Goal: Check status: Check status

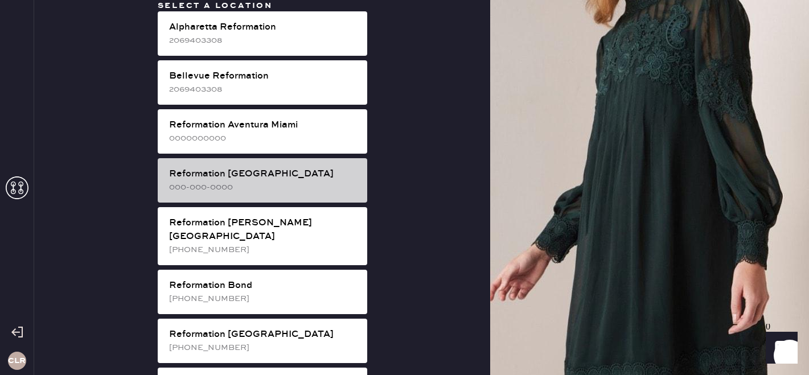
click at [279, 181] on div "000-000-0000" at bounding box center [263, 187] width 189 height 13
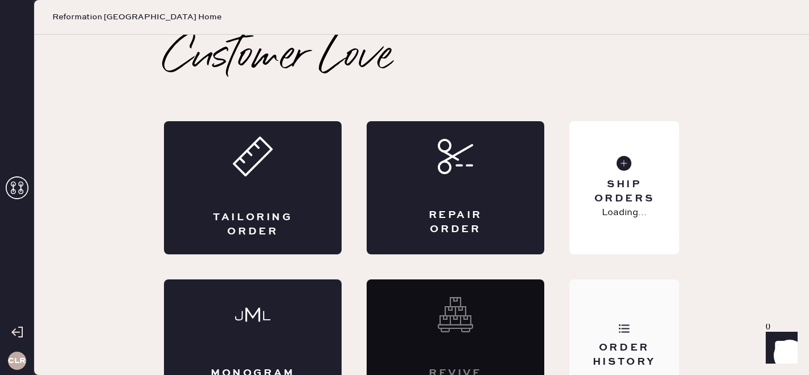
click at [619, 322] on div "Order History" at bounding box center [624, 346] width 110 height 133
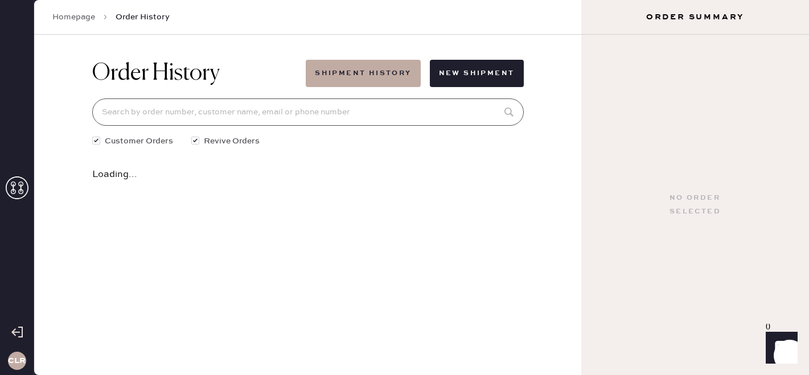
click at [357, 111] on input at bounding box center [307, 111] width 431 height 27
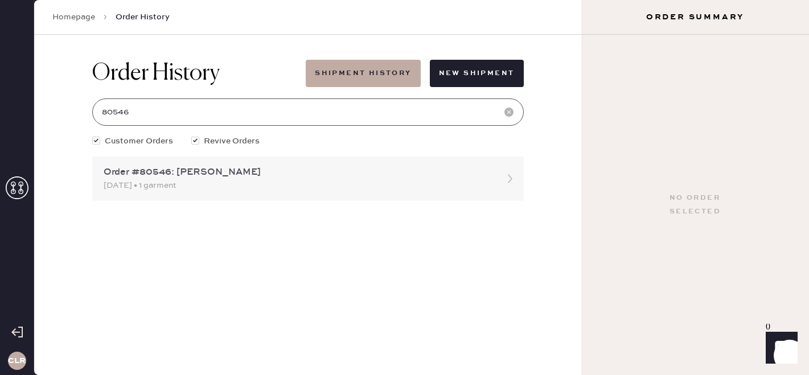
type input "80546"
click at [307, 186] on div "[DATE] • 1 garment" at bounding box center [298, 185] width 388 height 13
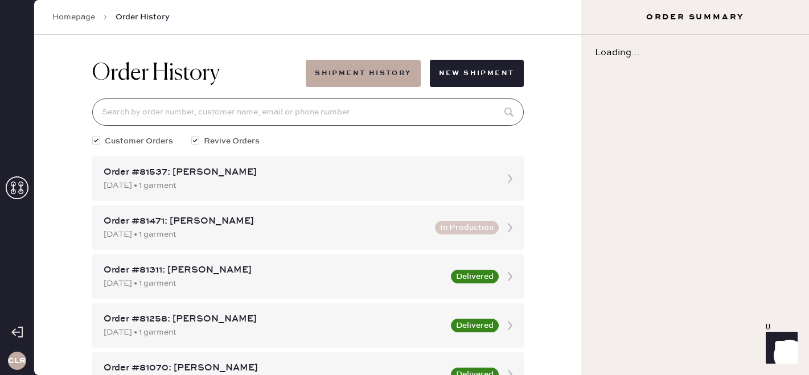
click at [223, 121] on input at bounding box center [307, 111] width 431 height 27
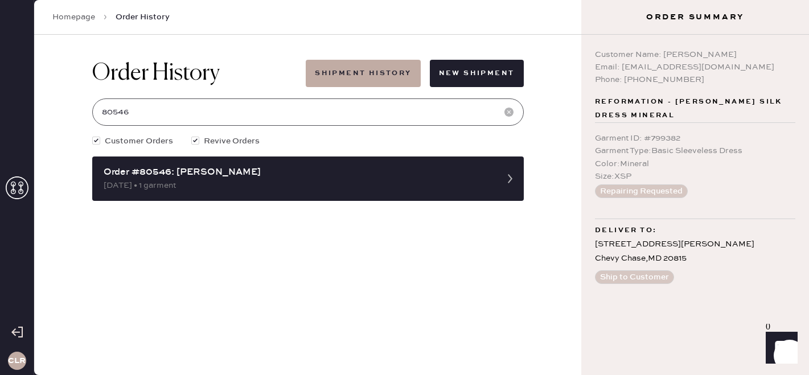
type input "80546"
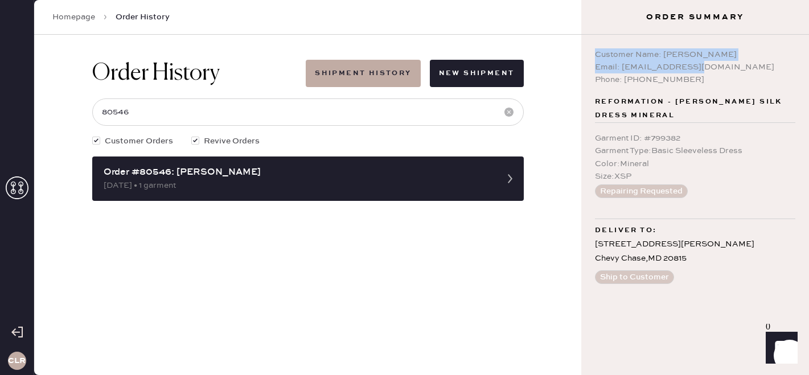
copy div "Customer Name: [PERSON_NAME] Email: [EMAIL_ADDRESS][DOMAIN_NAME]"
drag, startPoint x: 695, startPoint y: 65, endPoint x: 587, endPoint y: 56, distance: 108.5
click at [587, 56] on div "Customer Name: [PERSON_NAME] Email: [EMAIL_ADDRESS][DOMAIN_NAME] Phone: [PHONE_…" at bounding box center [695, 205] width 228 height 340
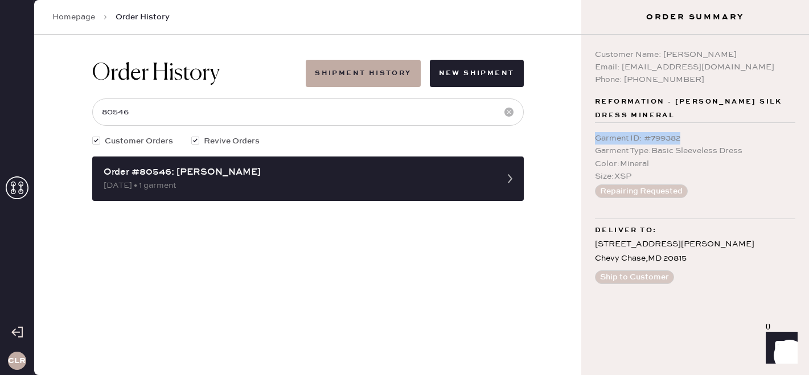
copy div "Garment ID : # 799382"
drag, startPoint x: 689, startPoint y: 134, endPoint x: 586, endPoint y: 133, distance: 103.6
click at [586, 133] on div "Customer Name: [PERSON_NAME] Email: [EMAIL_ADDRESS][DOMAIN_NAME] Phone: [PHONE_…" at bounding box center [695, 205] width 228 height 340
